Goal: Information Seeking & Learning: Learn about a topic

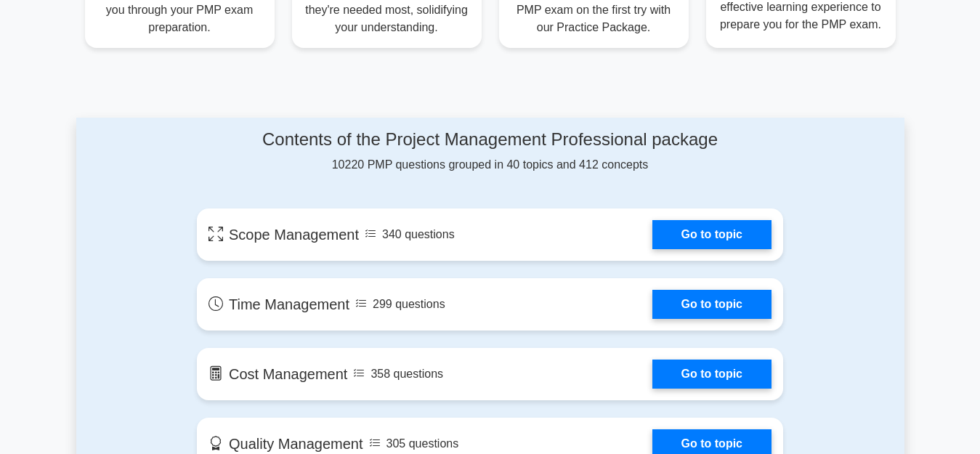
scroll to position [678, 0]
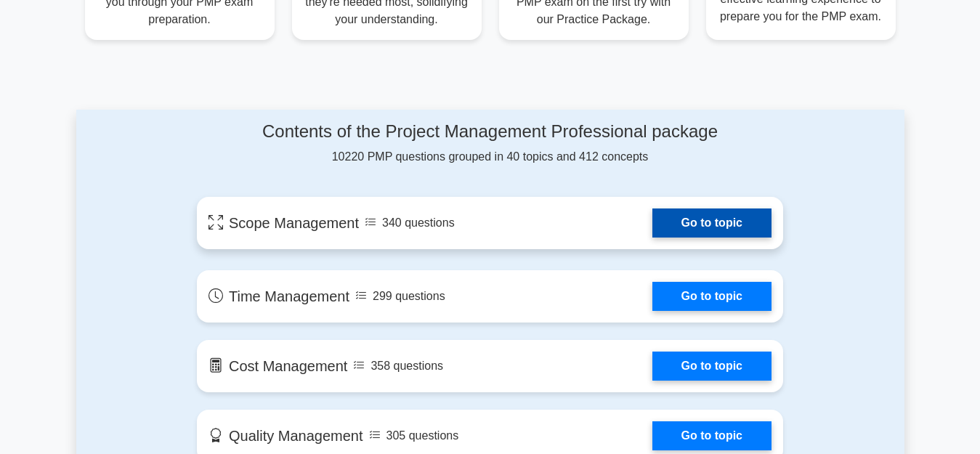
click at [698, 225] on link "Go to topic" at bounding box center [711, 222] width 119 height 29
